Goal: Find specific page/section: Find specific page/section

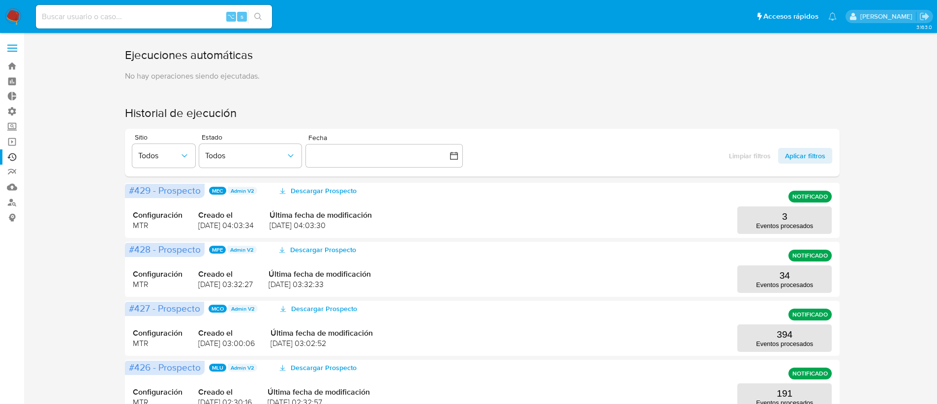
click at [116, 12] on input at bounding box center [154, 16] width 236 height 13
paste input "2640329772"
type input "2640329772"
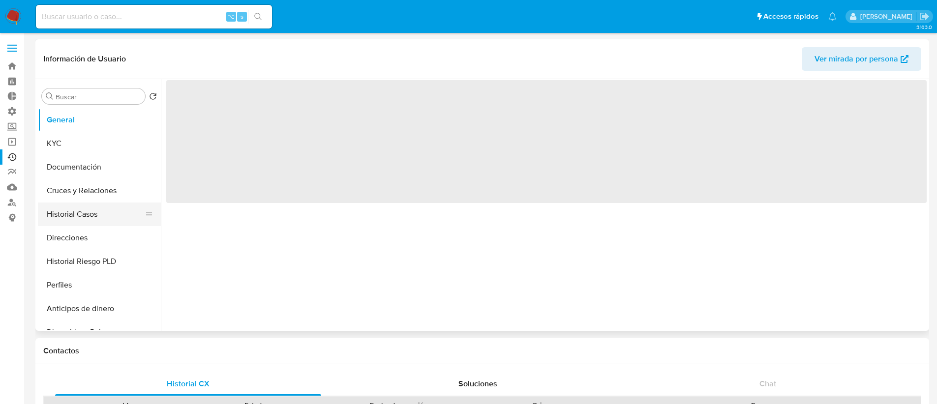
click at [88, 216] on button "Historial Casos" at bounding box center [95, 215] width 115 height 24
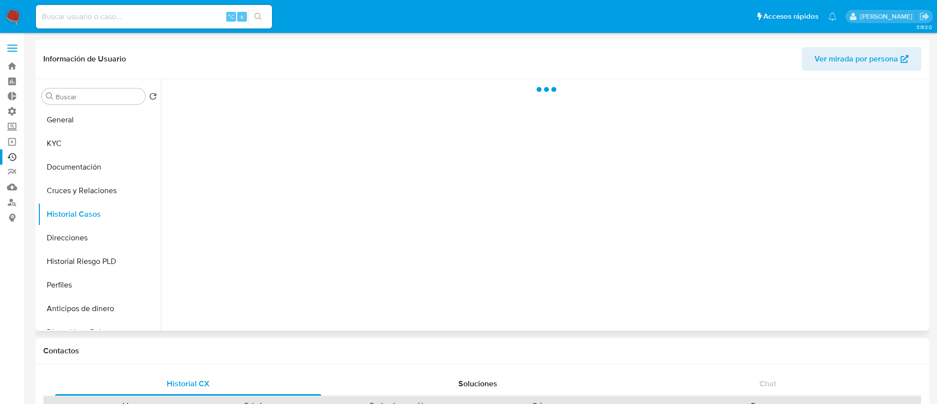
select select "10"
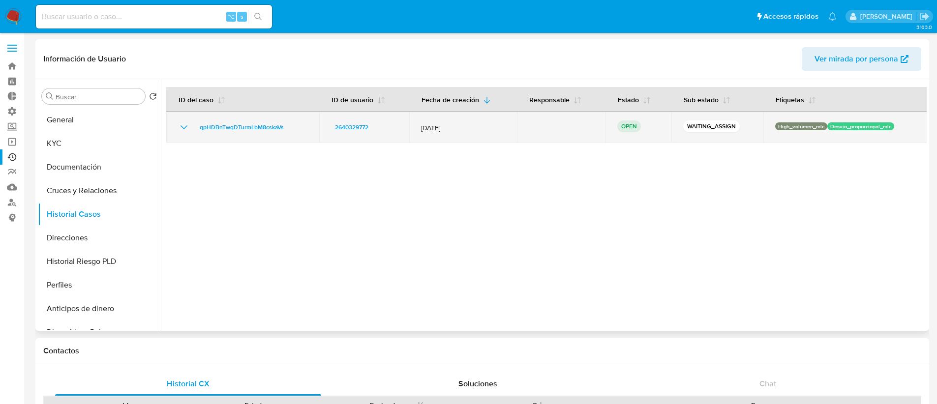
click at [181, 128] on icon "Mostrar/Ocultar" at bounding box center [184, 128] width 12 height 12
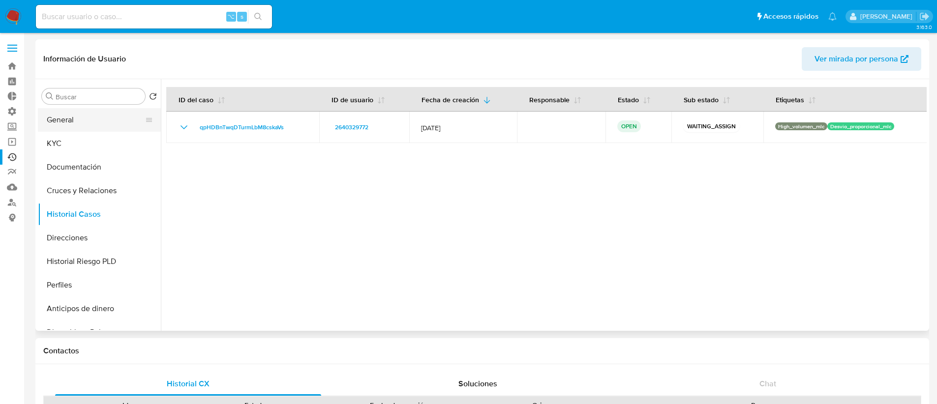
click at [96, 122] on button "General" at bounding box center [95, 120] width 115 height 24
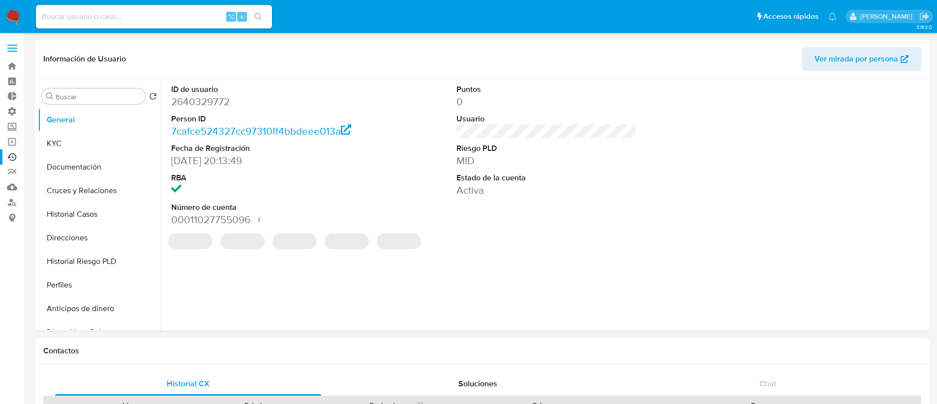
click at [10, 158] on link "Ejecuciones automáticas" at bounding box center [58, 157] width 117 height 15
